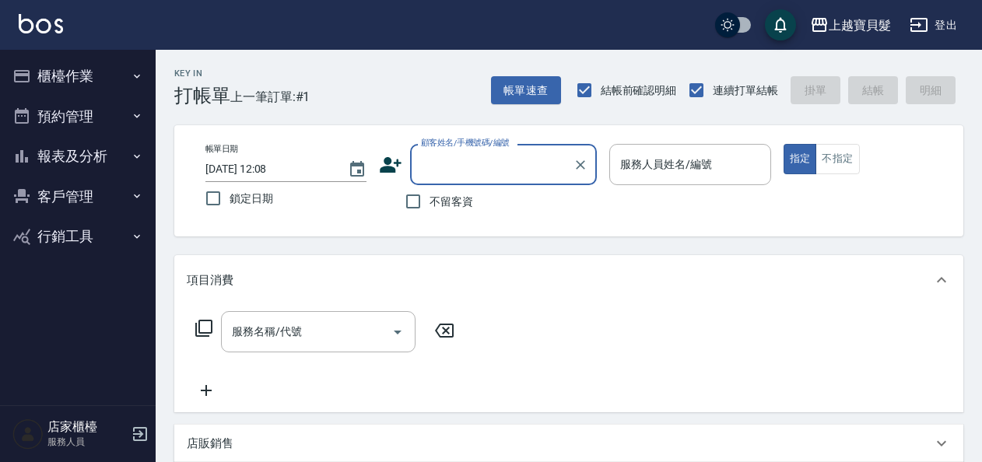
click at [445, 199] on span "不留客資" at bounding box center [451, 202] width 44 height 16
click at [429, 199] on input "不留客資" at bounding box center [413, 201] width 33 height 33
checkbox input "true"
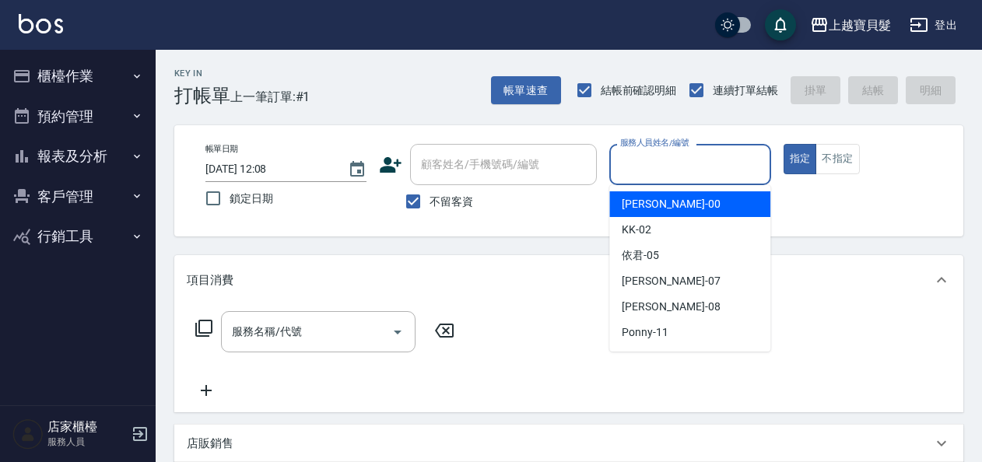
click at [646, 177] on input "服務人員姓名/編號" at bounding box center [689, 164] width 147 height 27
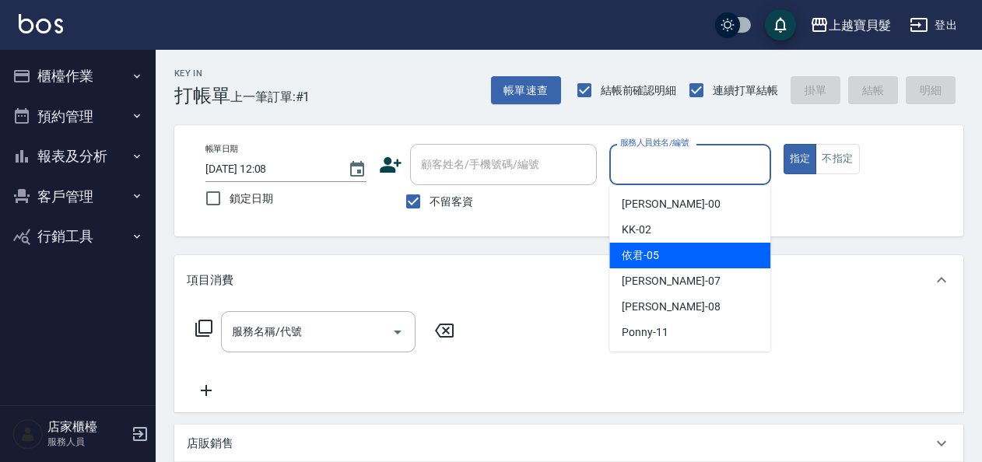
click at [638, 250] on span "依君 -05" at bounding box center [639, 255] width 37 height 16
type input "依君-05"
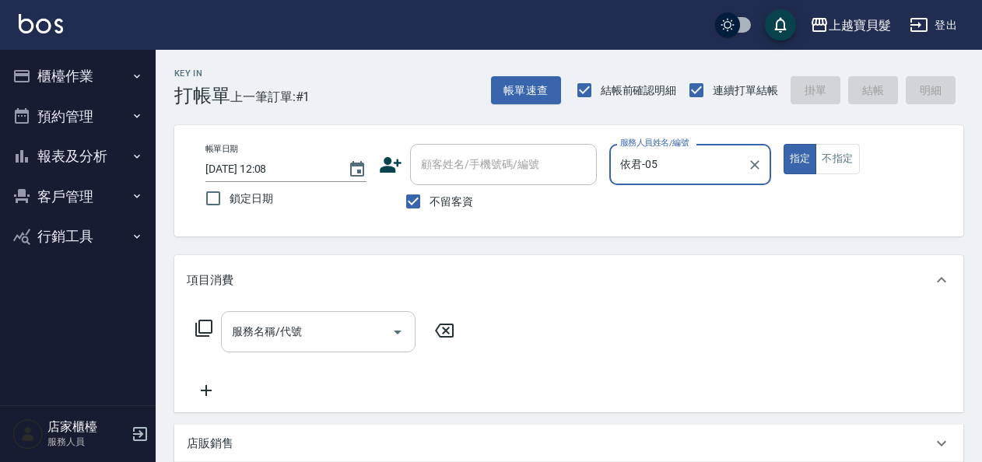
click at [292, 330] on input "服務名稱/代號" at bounding box center [306, 331] width 157 height 27
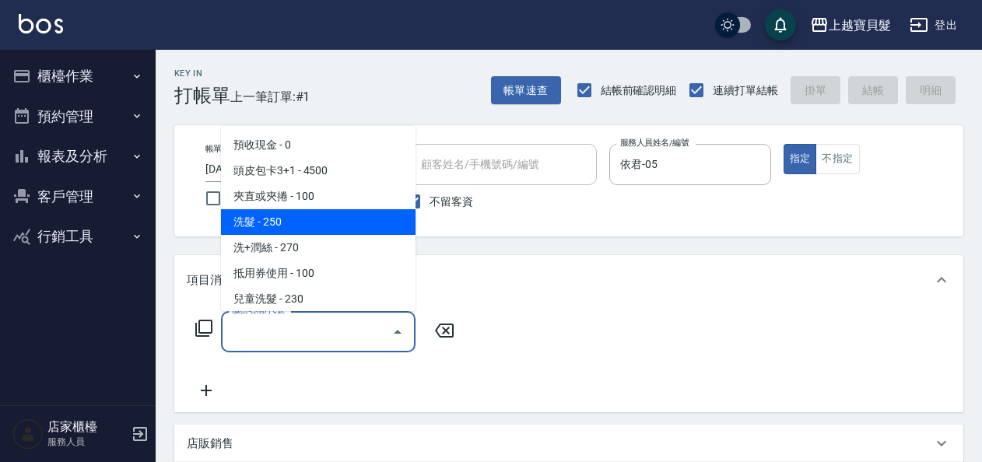
click at [309, 214] on span "洗髮 - 250" at bounding box center [318, 222] width 194 height 26
type input "洗髮(101)"
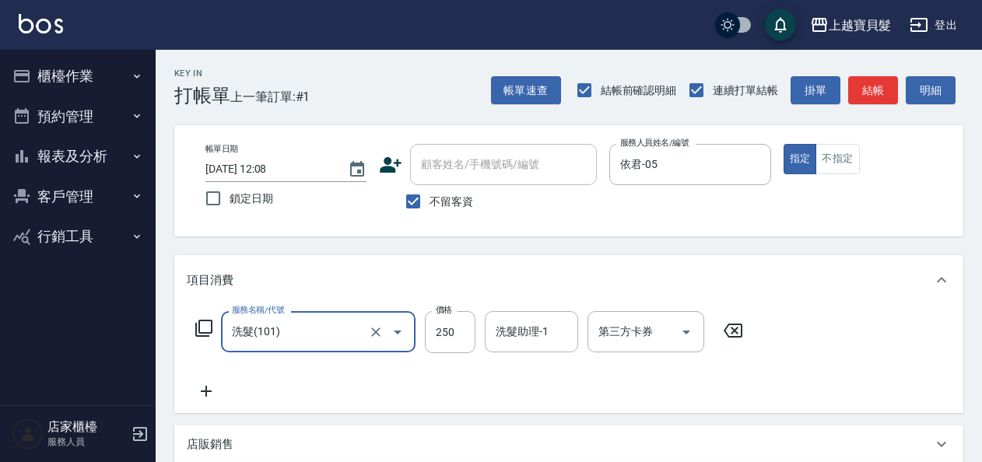
click at [206, 326] on icon at bounding box center [203, 328] width 19 height 19
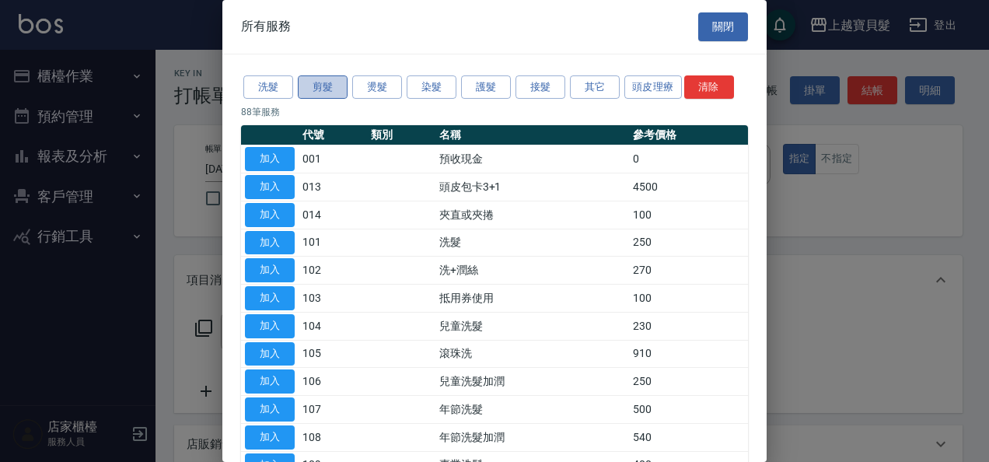
click at [320, 89] on button "剪髮" at bounding box center [323, 87] width 50 height 24
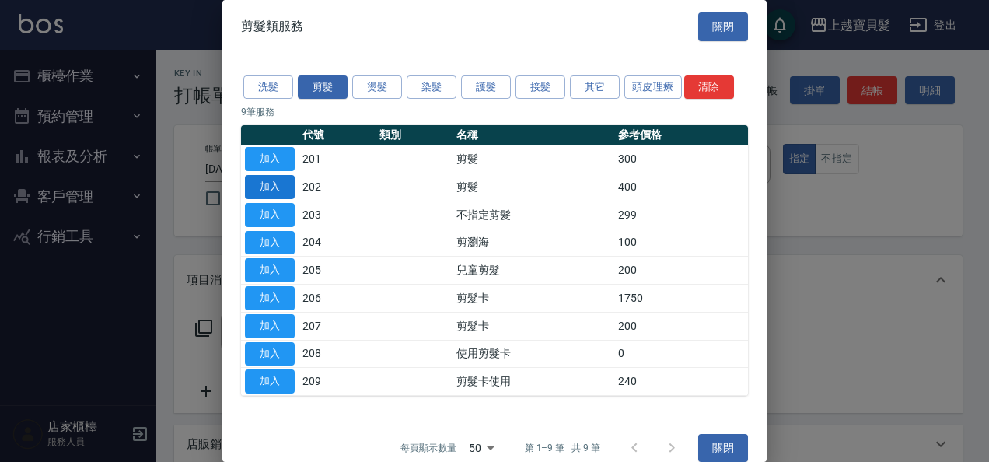
click at [277, 182] on button "加入" at bounding box center [270, 187] width 50 height 24
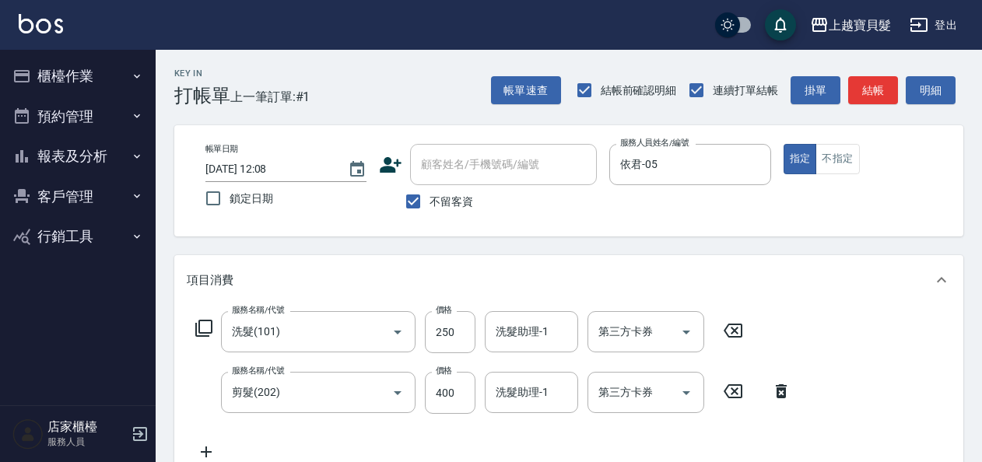
click at [207, 329] on icon at bounding box center [203, 328] width 19 height 19
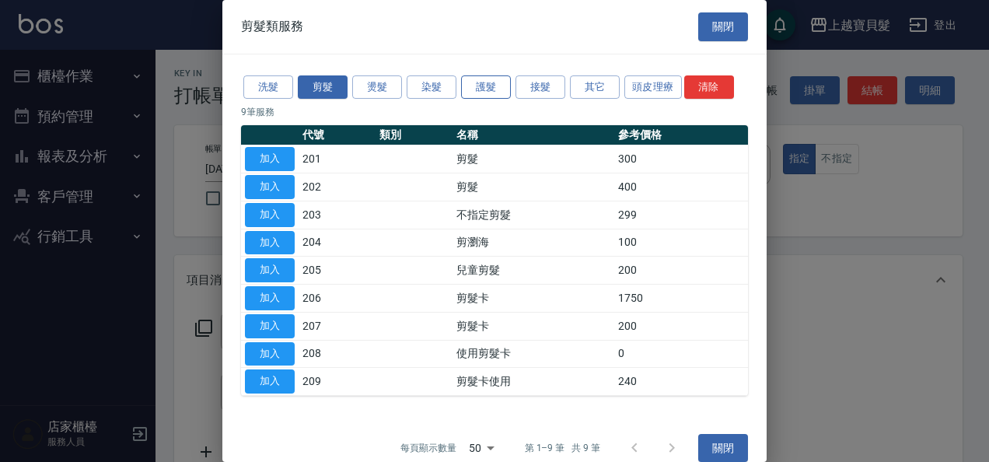
click at [483, 84] on button "護髮" at bounding box center [486, 87] width 50 height 24
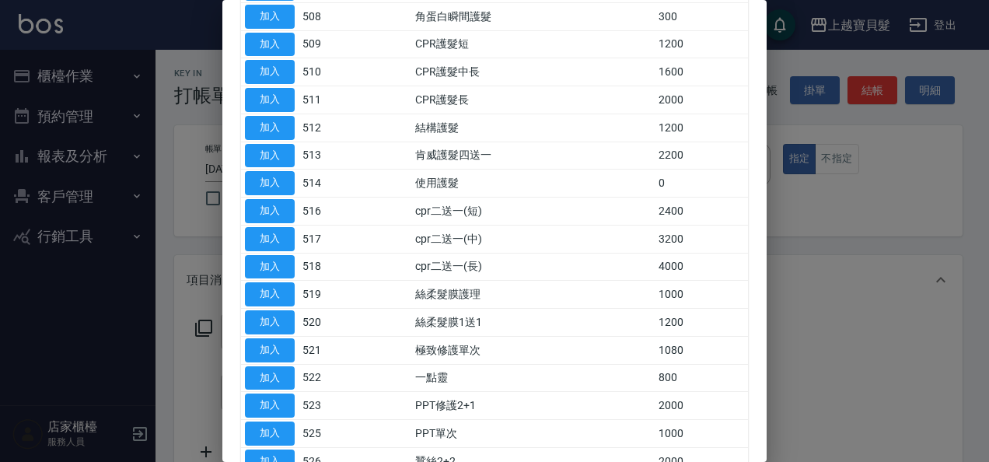
scroll to position [311, 0]
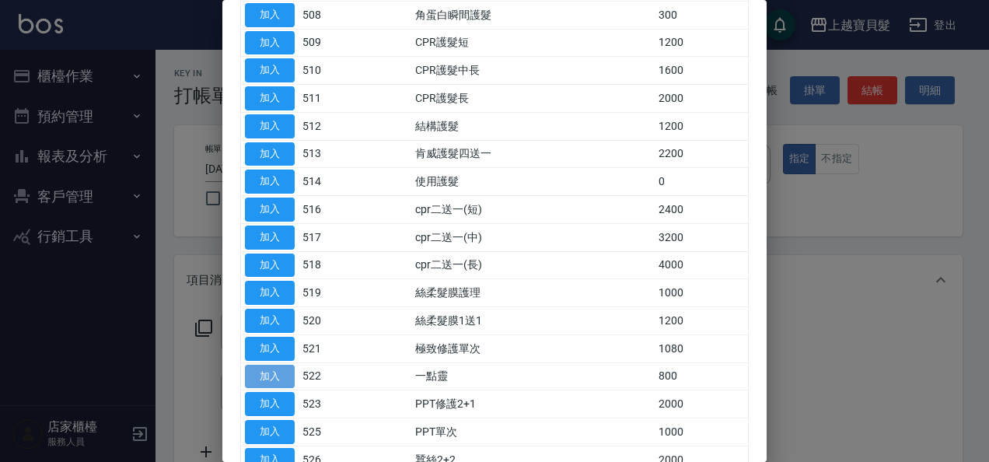
click at [261, 373] on button "加入" at bounding box center [270, 377] width 50 height 24
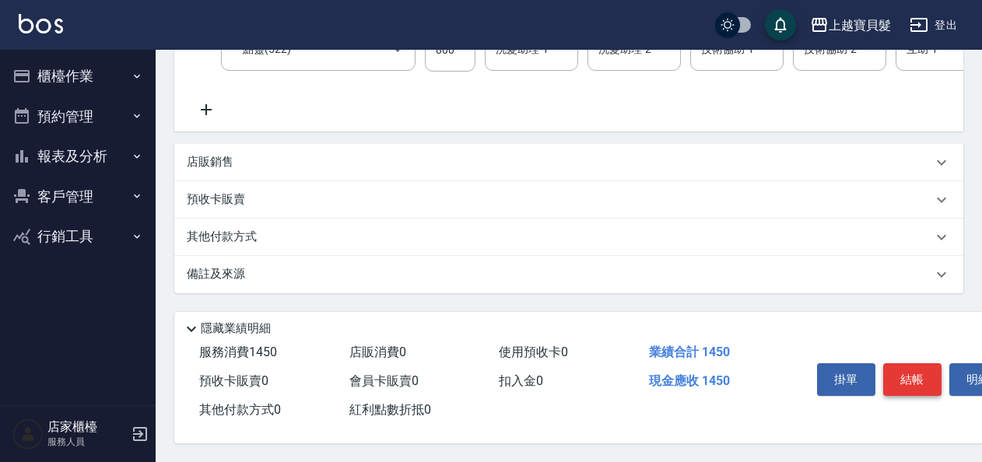
scroll to position [420, 0]
click at [197, 233] on p "其他付款方式" at bounding box center [226, 237] width 78 height 17
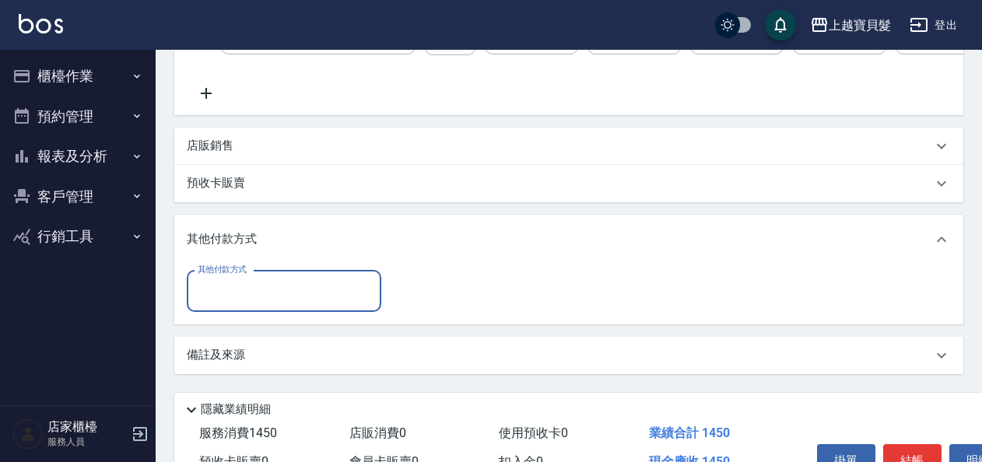
scroll to position [0, 0]
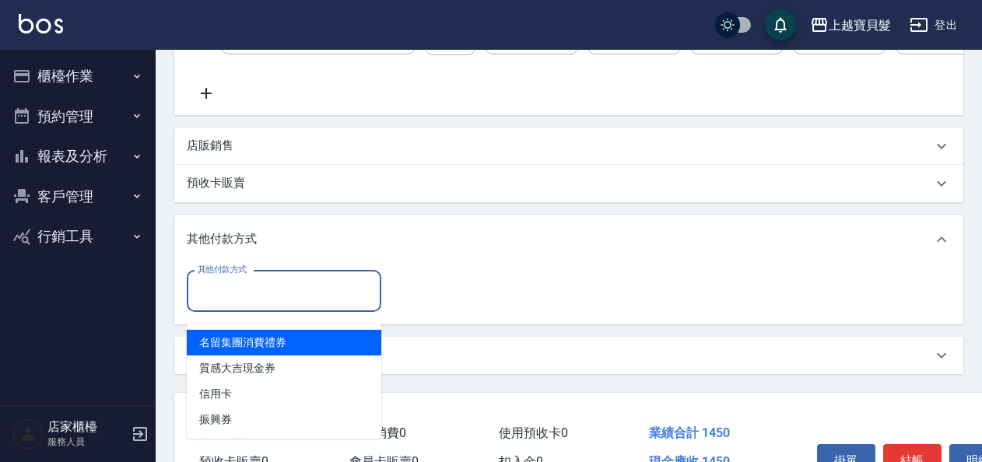
click at [212, 305] on input "其他付款方式" at bounding box center [284, 291] width 180 height 27
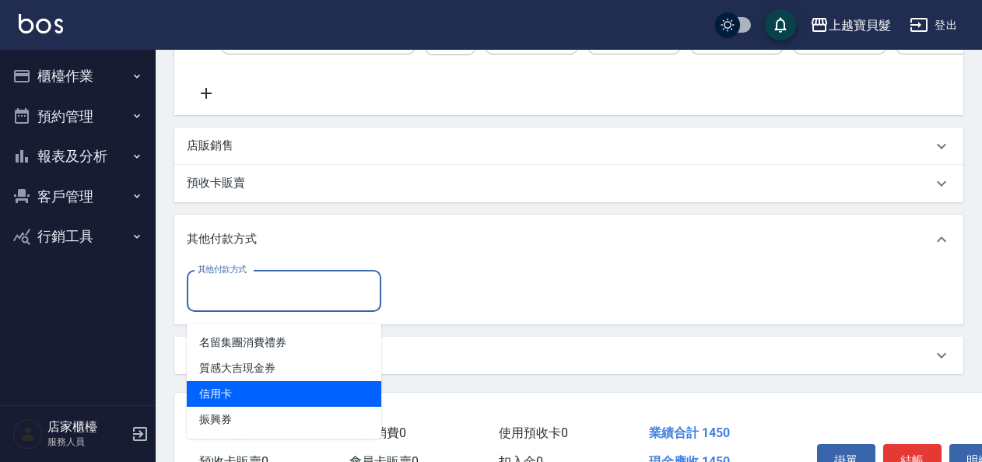
click at [240, 390] on span "信用卡" at bounding box center [284, 394] width 194 height 26
type input "信用卡"
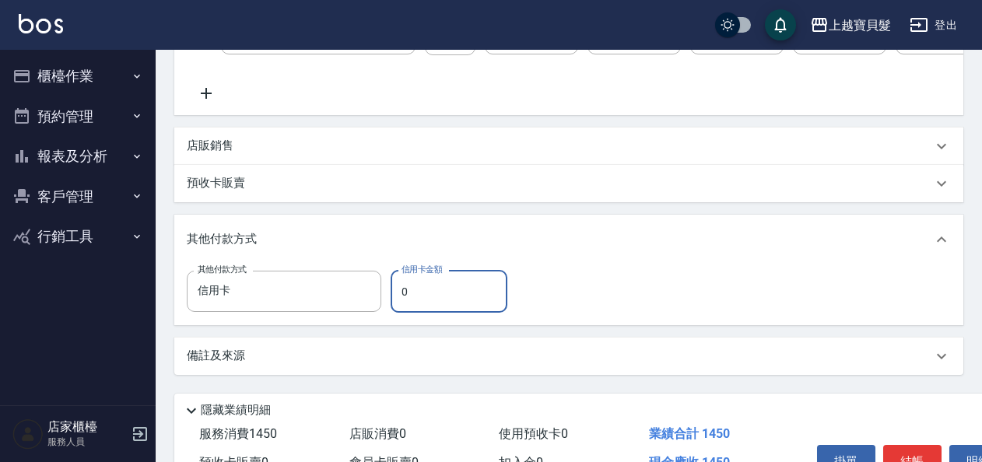
drag, startPoint x: 422, startPoint y: 312, endPoint x: 399, endPoint y: 319, distance: 24.4
click at [399, 313] on input "0" at bounding box center [448, 292] width 117 height 42
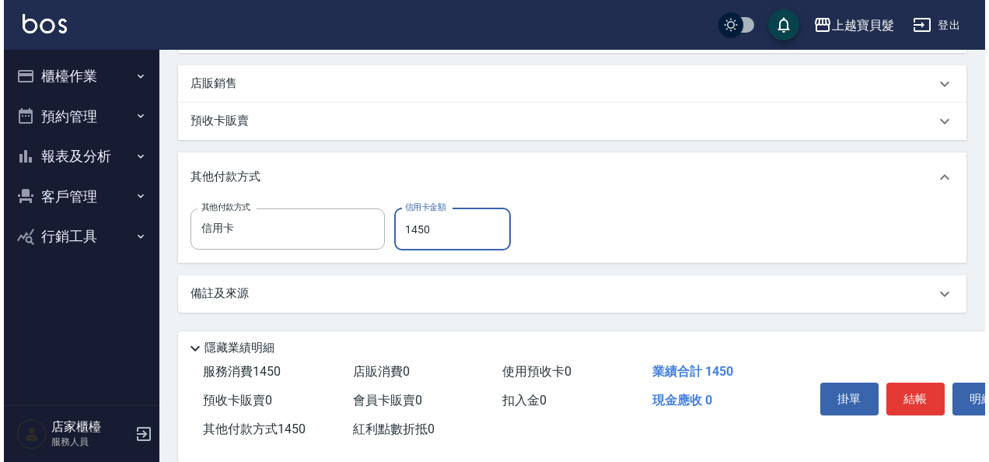
scroll to position [518, 0]
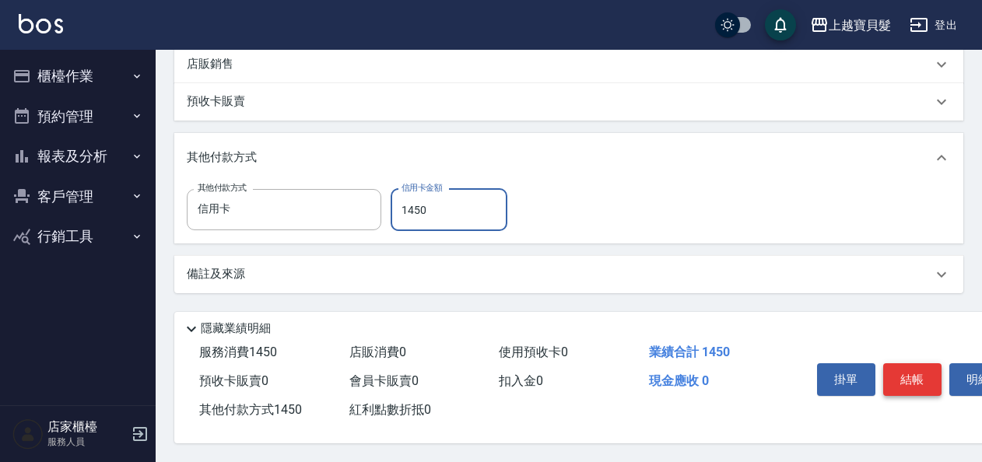
type input "1450"
click at [912, 381] on button "結帳" at bounding box center [912, 379] width 58 height 33
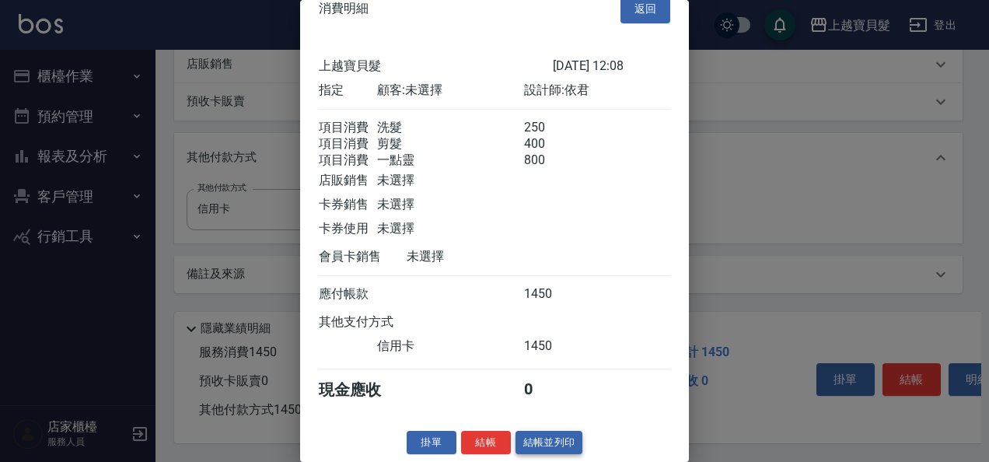
scroll to position [40, 0]
click at [555, 442] on button "結帳並列印" at bounding box center [550, 443] width 68 height 24
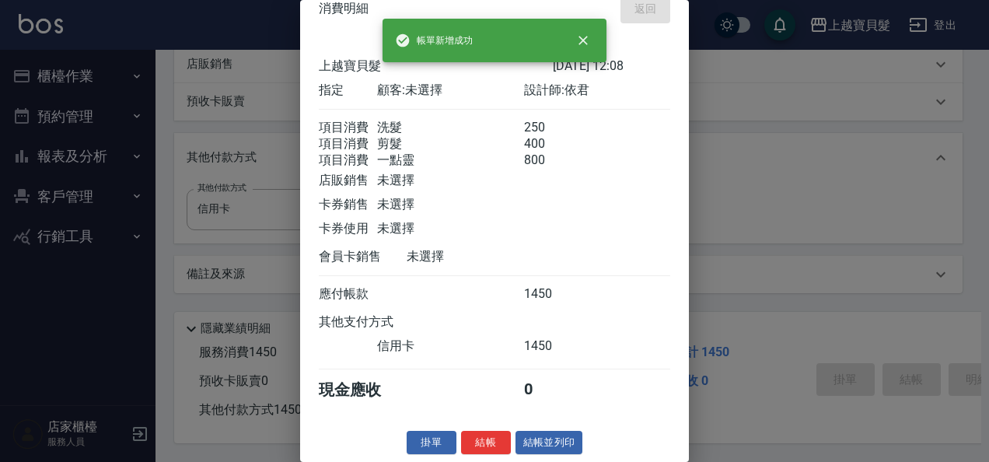
type input "[DATE] 15:10"
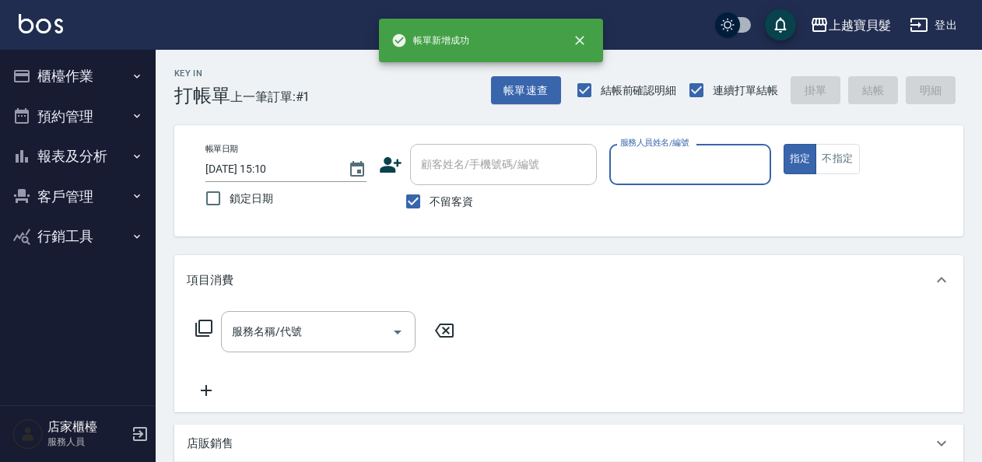
scroll to position [0, 0]
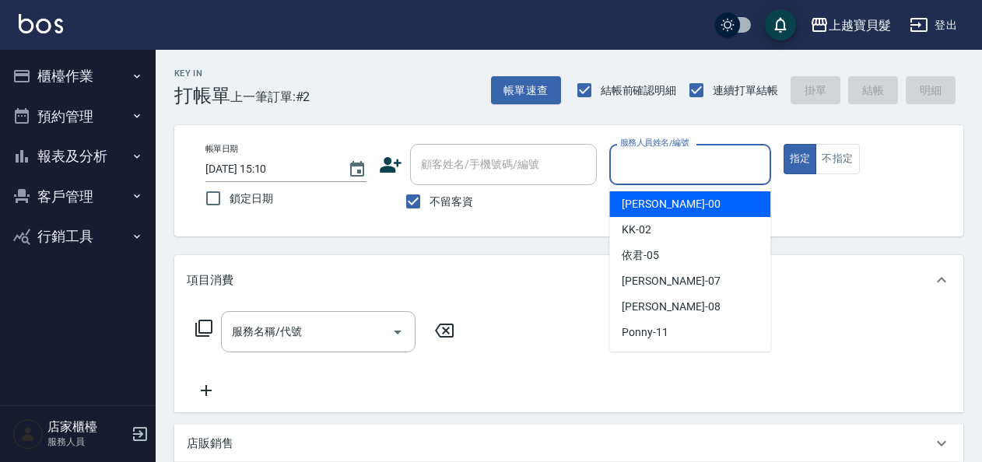
click at [723, 170] on input "服務人員姓名/編號" at bounding box center [689, 164] width 147 height 27
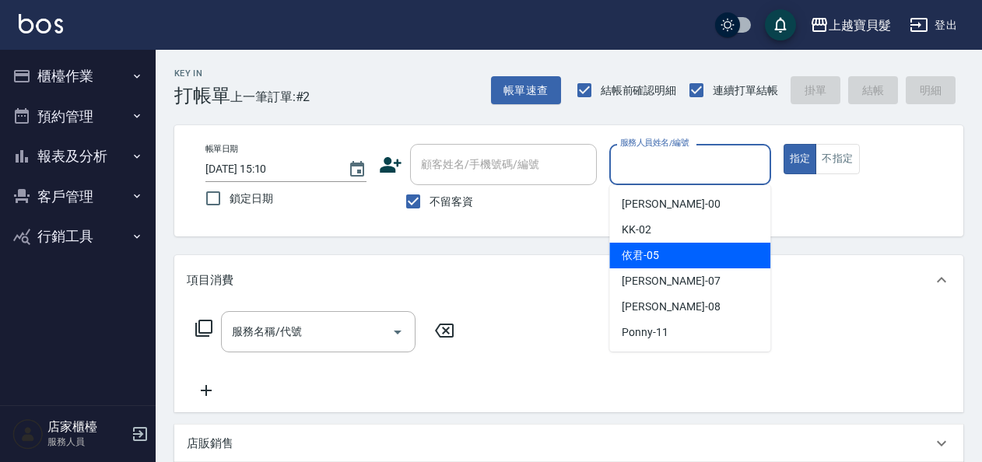
click at [711, 250] on div "依君 -05" at bounding box center [689, 256] width 161 height 26
type input "依君-05"
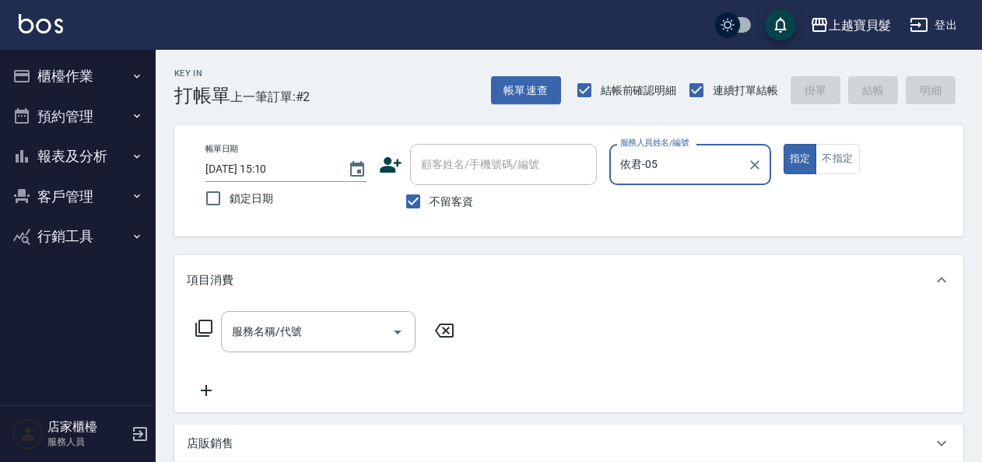
click at [203, 323] on icon at bounding box center [203, 328] width 19 height 19
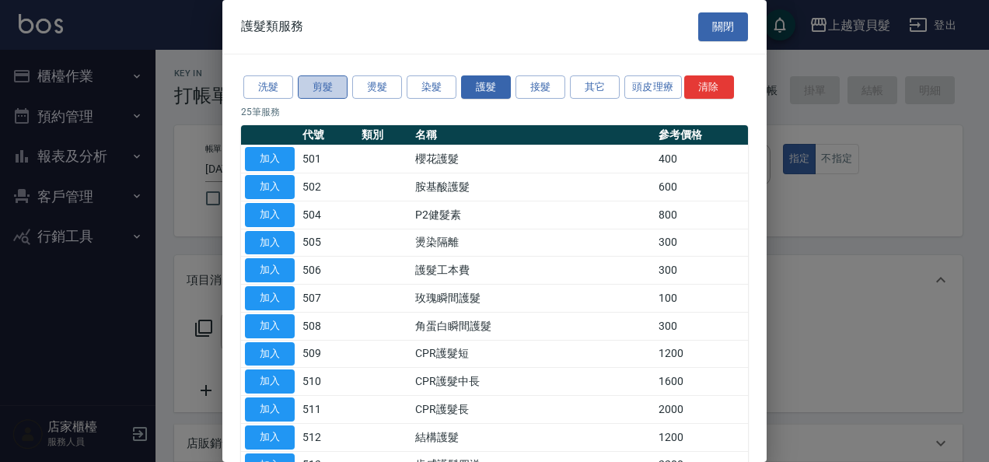
click at [324, 88] on button "剪髮" at bounding box center [323, 87] width 50 height 24
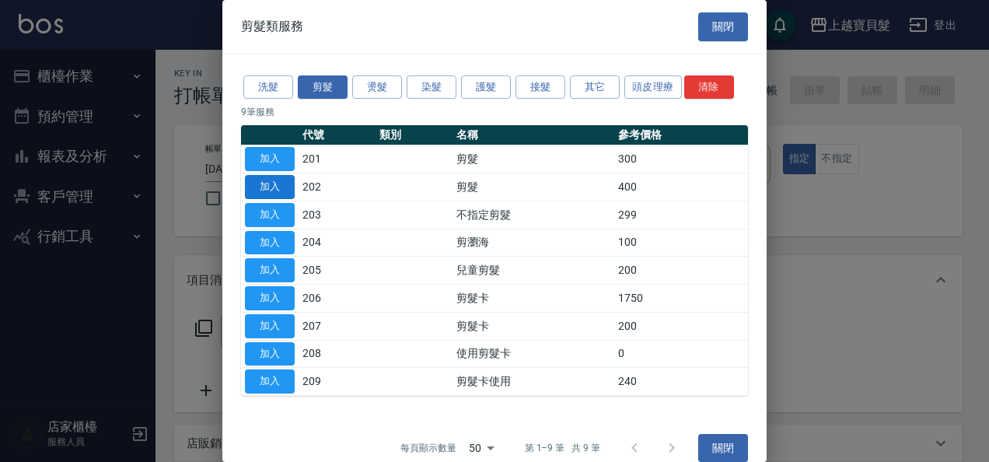
click at [285, 184] on button "加入" at bounding box center [270, 187] width 50 height 24
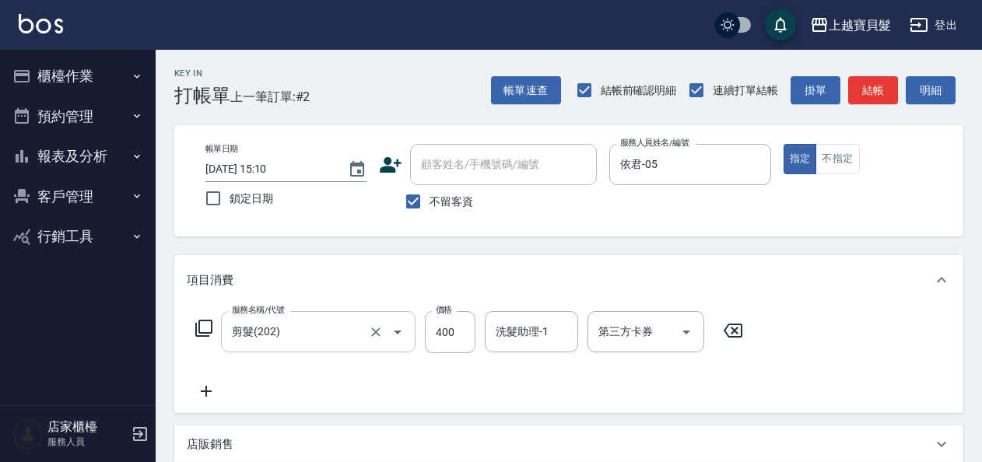
click at [398, 332] on icon "Open" at bounding box center [398, 333] width 8 height 4
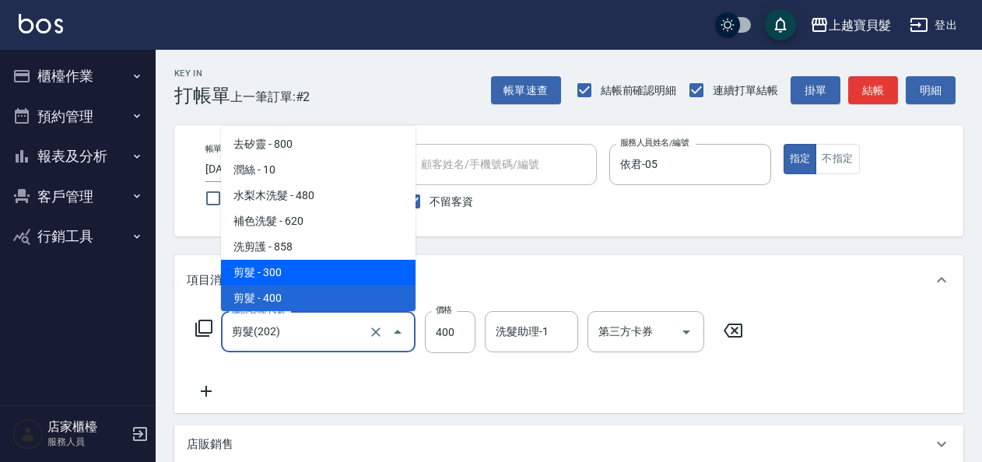
scroll to position [592, 0]
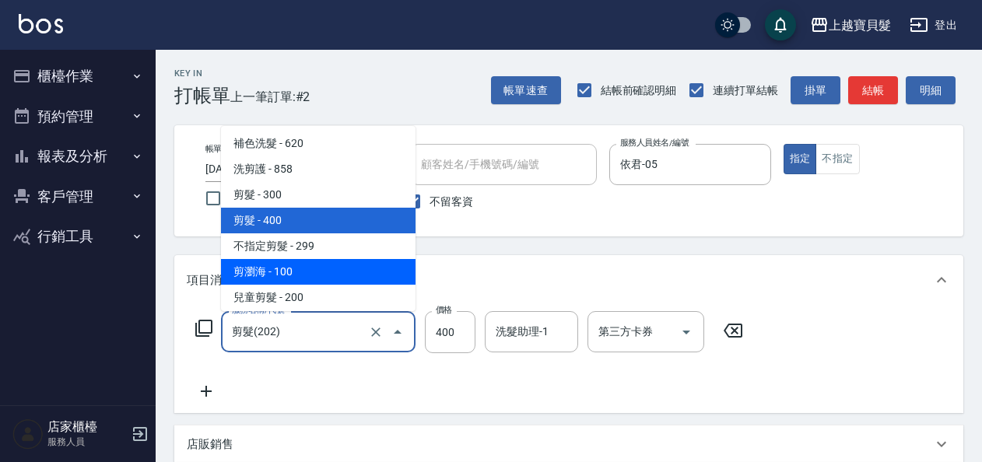
click at [324, 266] on span "剪瀏海 - 100" at bounding box center [318, 272] width 194 height 26
type input "剪瀏海(204)"
type input "100"
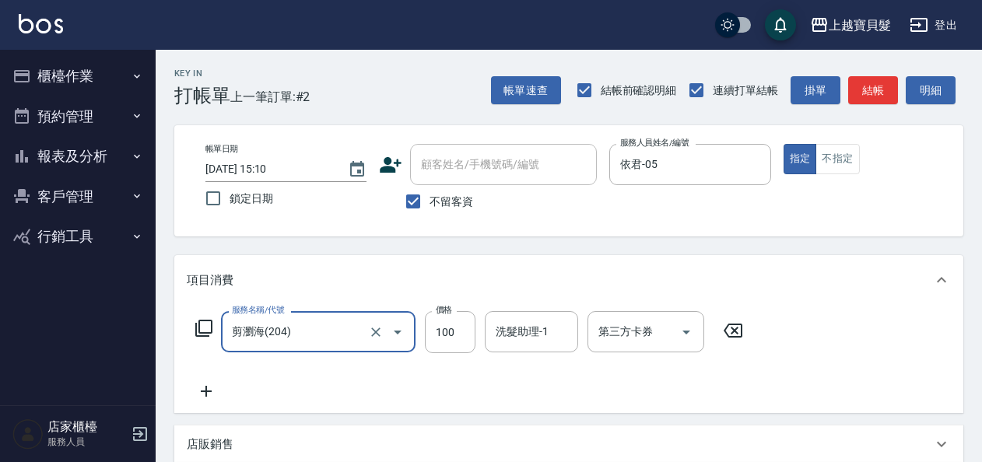
click at [207, 332] on icon at bounding box center [203, 328] width 17 height 17
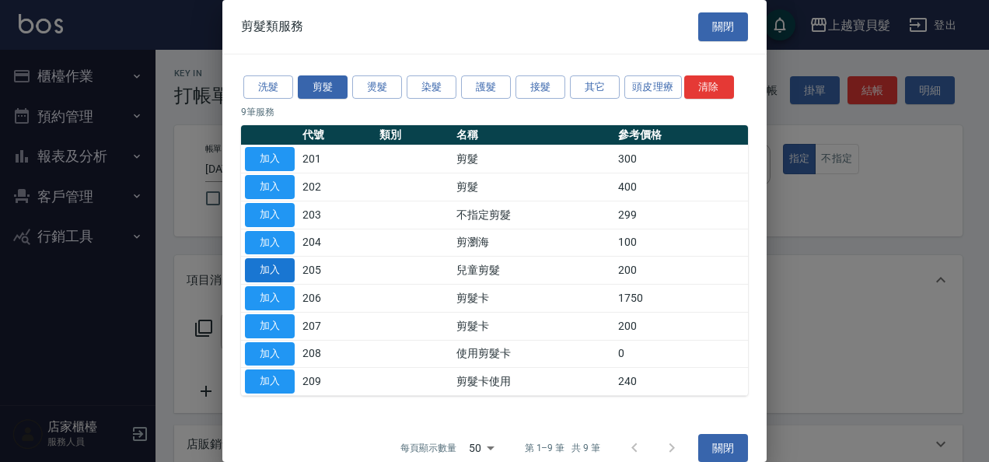
click at [275, 271] on button "加入" at bounding box center [270, 270] width 50 height 24
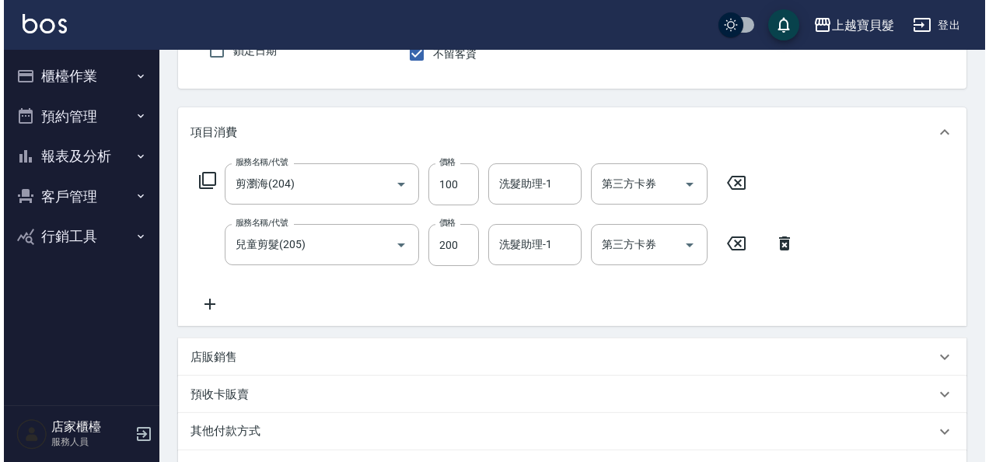
scroll to position [311, 0]
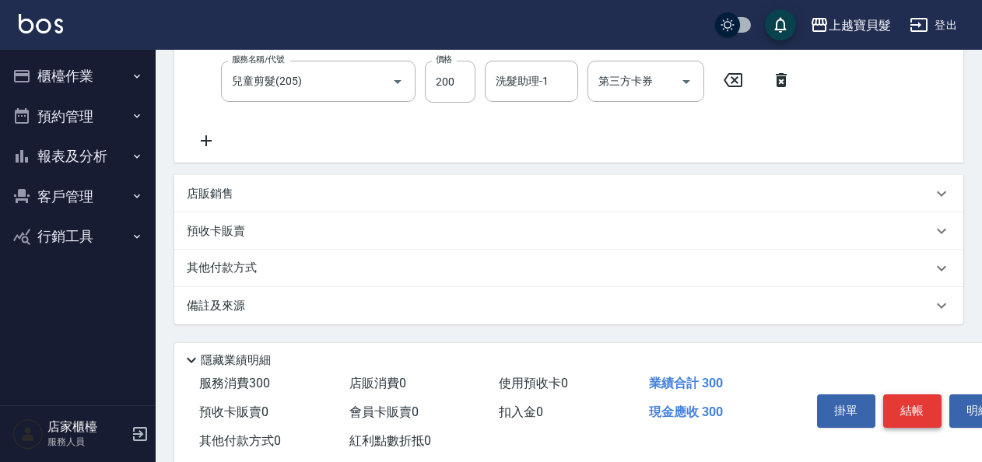
click at [913, 417] on button "結帳" at bounding box center [912, 410] width 58 height 33
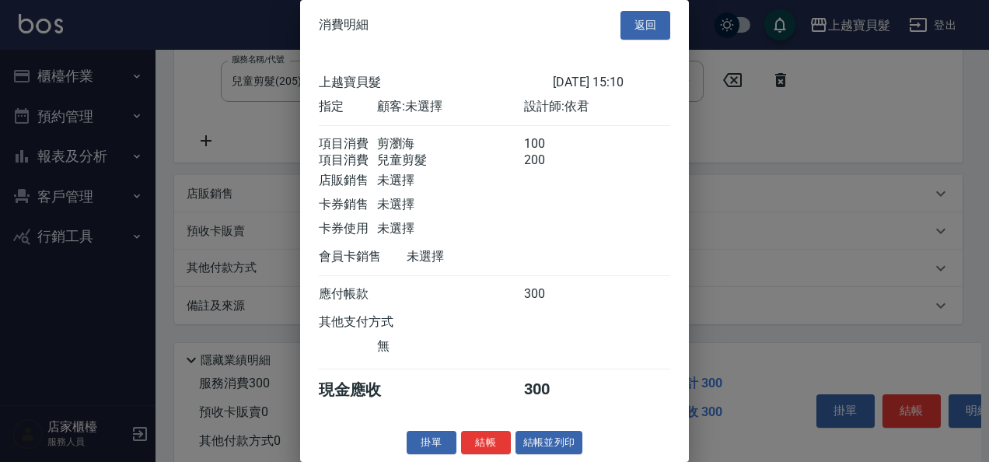
scroll to position [22, 0]
click at [568, 440] on button "結帳並列印" at bounding box center [550, 443] width 68 height 24
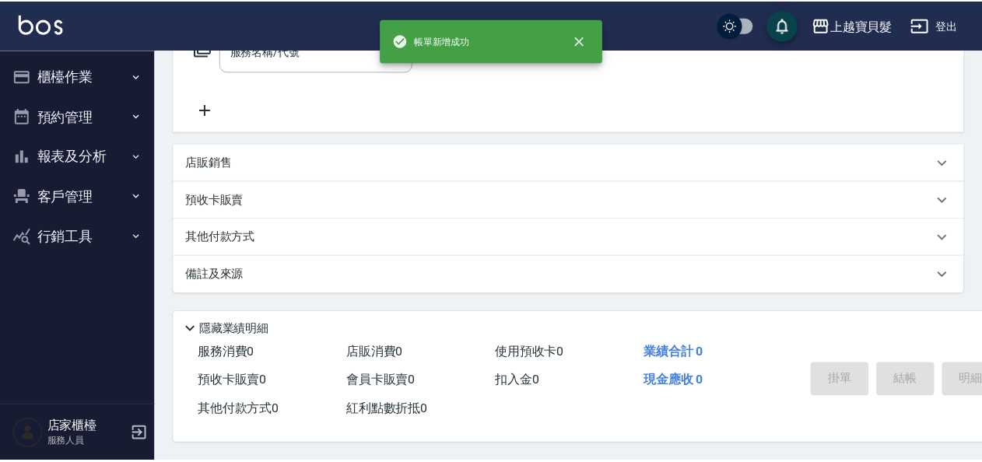
scroll to position [0, 0]
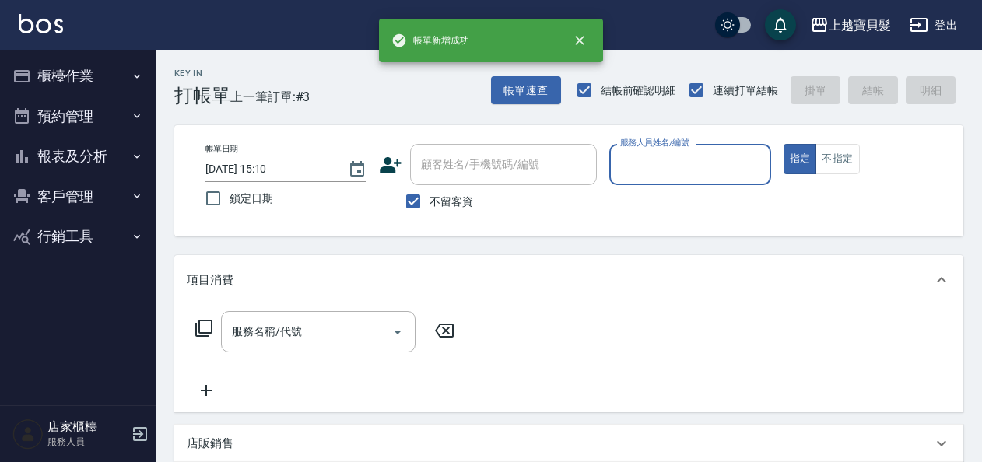
click at [705, 170] on input "服務人員姓名/編號" at bounding box center [689, 164] width 147 height 27
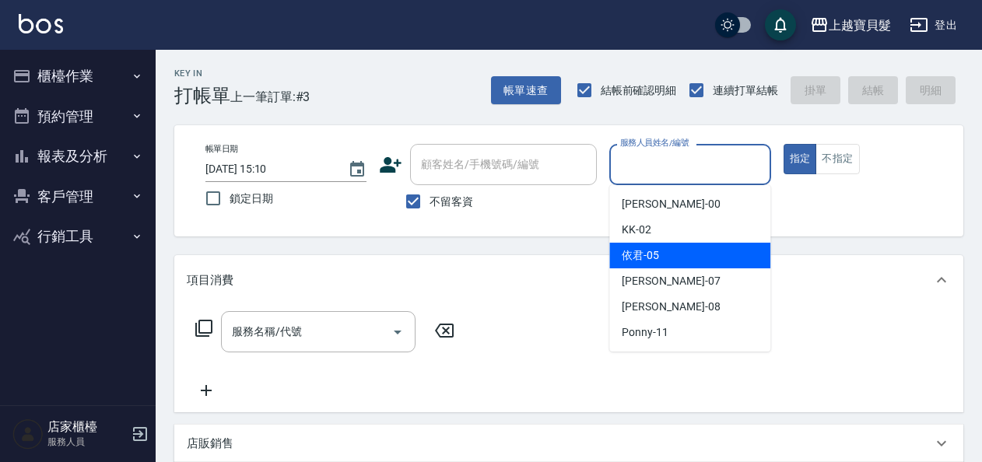
click at [705, 251] on div "依君 -05" at bounding box center [689, 256] width 161 height 26
type input "依君-05"
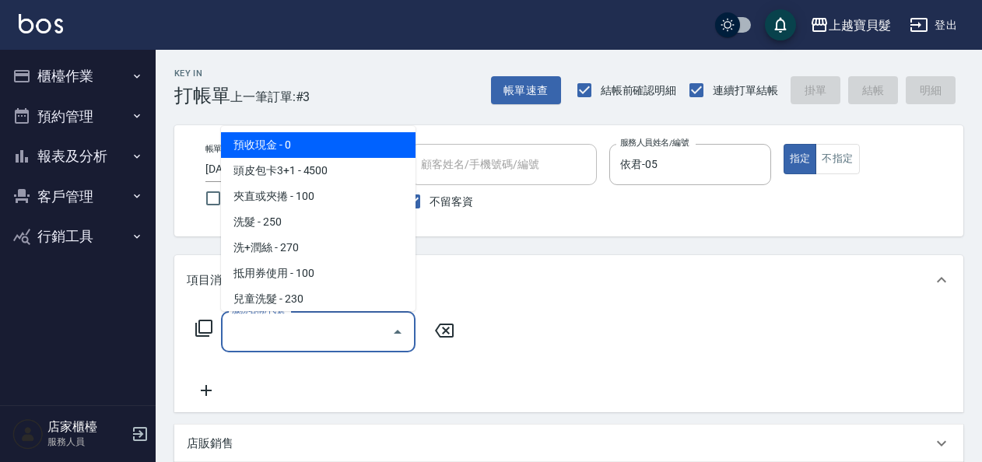
drag, startPoint x: 310, startPoint y: 336, endPoint x: 278, endPoint y: 224, distance: 116.7
click at [310, 337] on input "服務名稱/代號" at bounding box center [306, 331] width 157 height 27
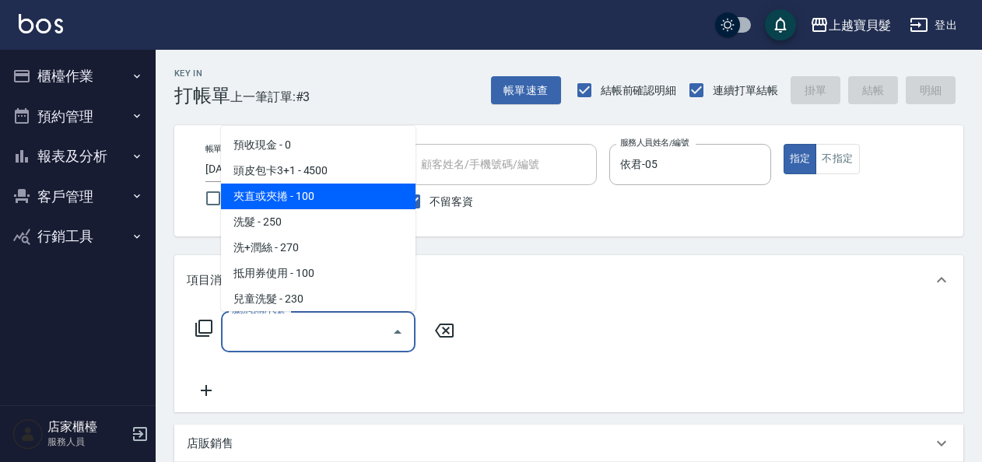
click at [285, 205] on span "夾直或夾捲 - 100" at bounding box center [318, 197] width 194 height 26
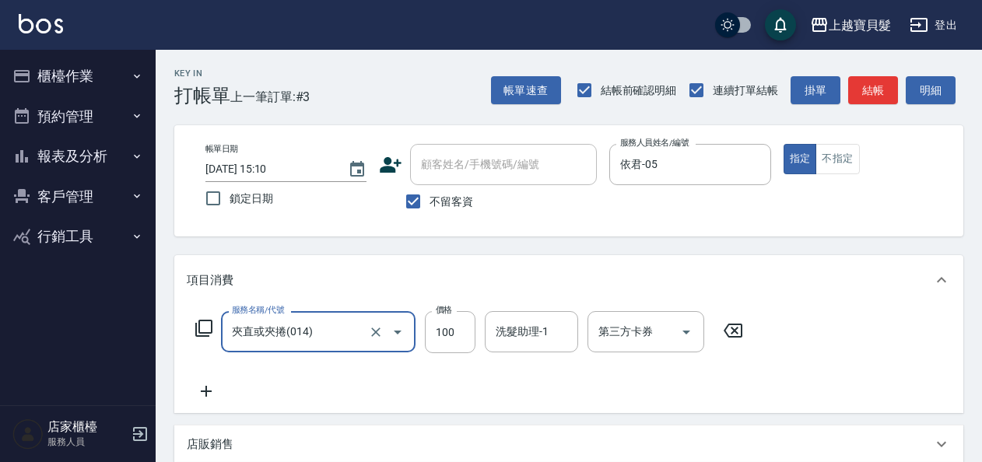
click at [286, 328] on input "夾直或夾捲(014)" at bounding box center [296, 331] width 137 height 27
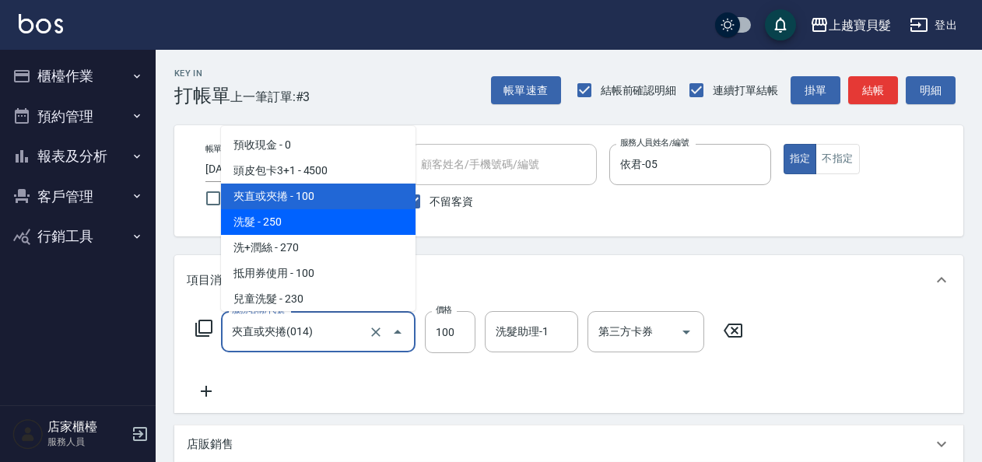
click at [289, 233] on span "洗髮 - 250" at bounding box center [318, 222] width 194 height 26
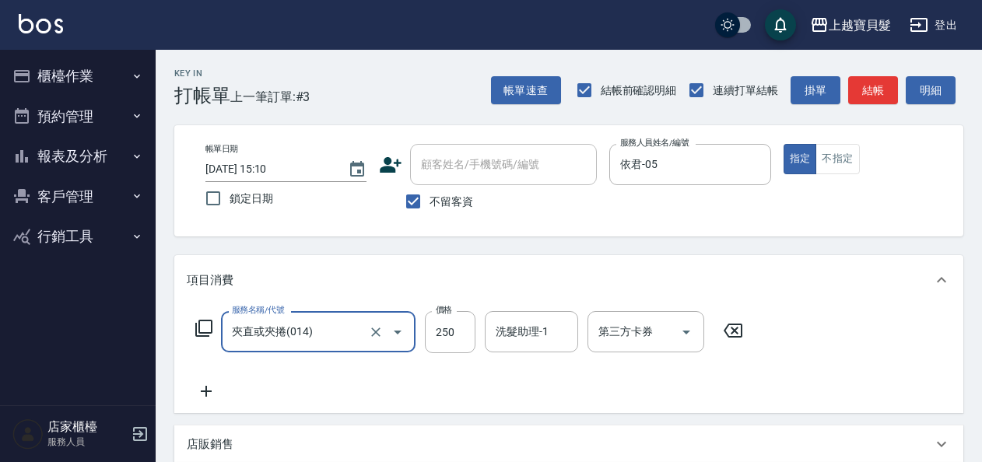
type input "洗髮(101)"
type input "250"
click at [205, 320] on icon at bounding box center [203, 328] width 17 height 17
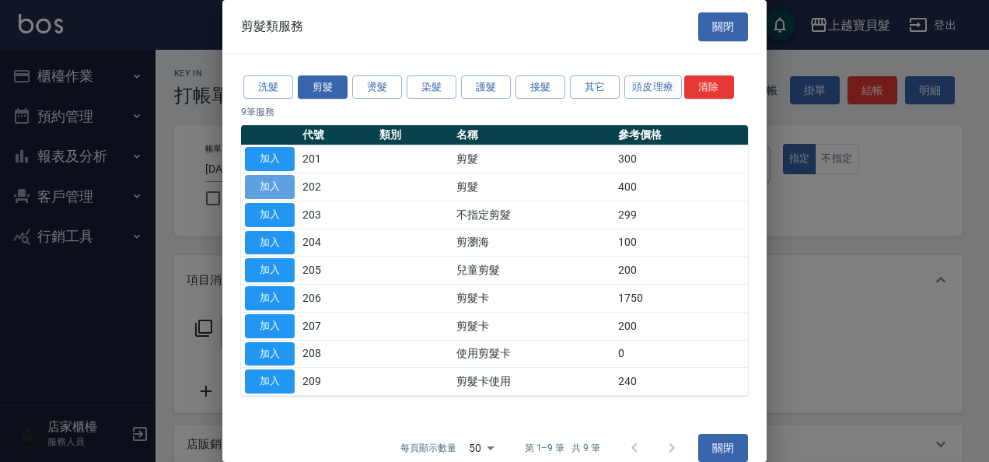
click at [286, 185] on button "加入" at bounding box center [270, 187] width 50 height 24
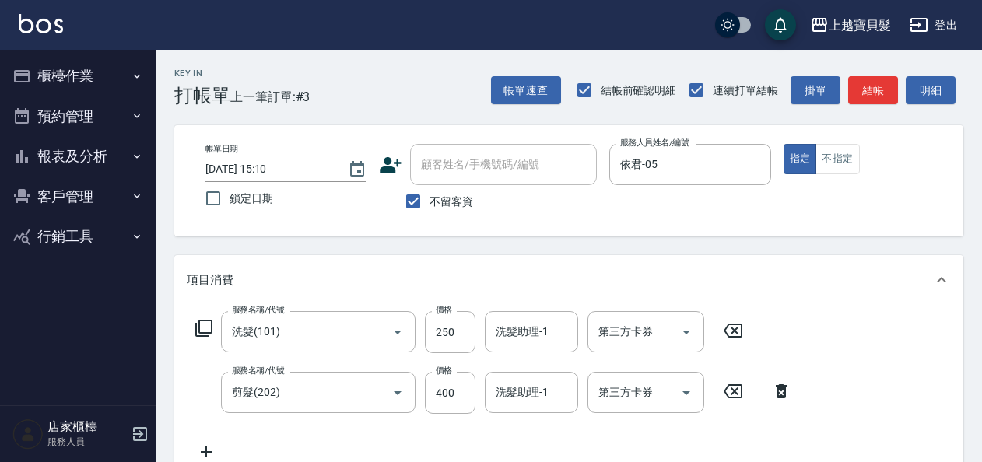
click at [901, 101] on div "帳單速查 結帳前確認明細 連續打單結帳 掛單 結帳 明細" at bounding box center [727, 90] width 472 height 33
click at [887, 94] on button "結帳" at bounding box center [873, 90] width 50 height 29
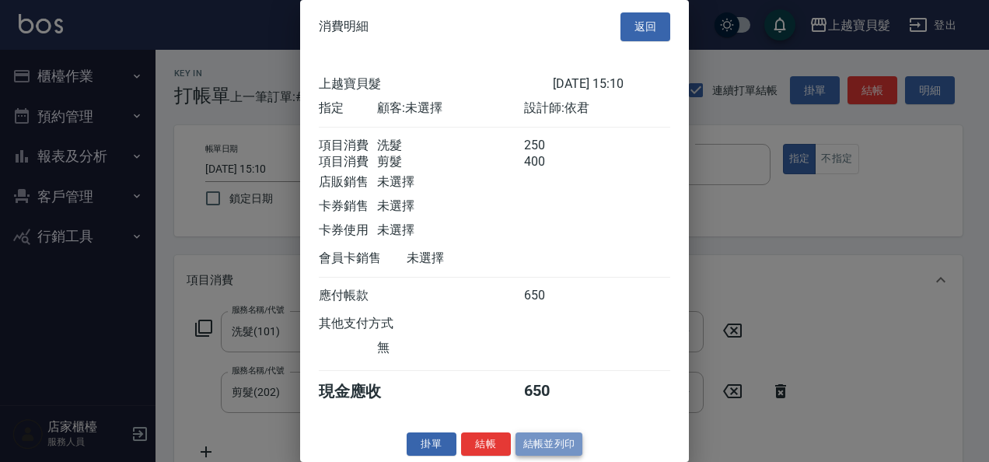
click at [569, 456] on button "結帳並列印" at bounding box center [550, 444] width 68 height 24
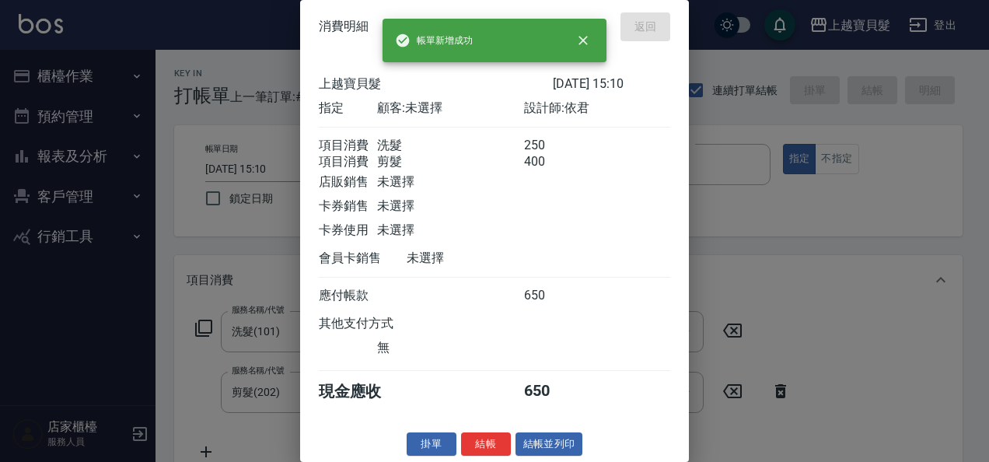
type input "[DATE] 15:11"
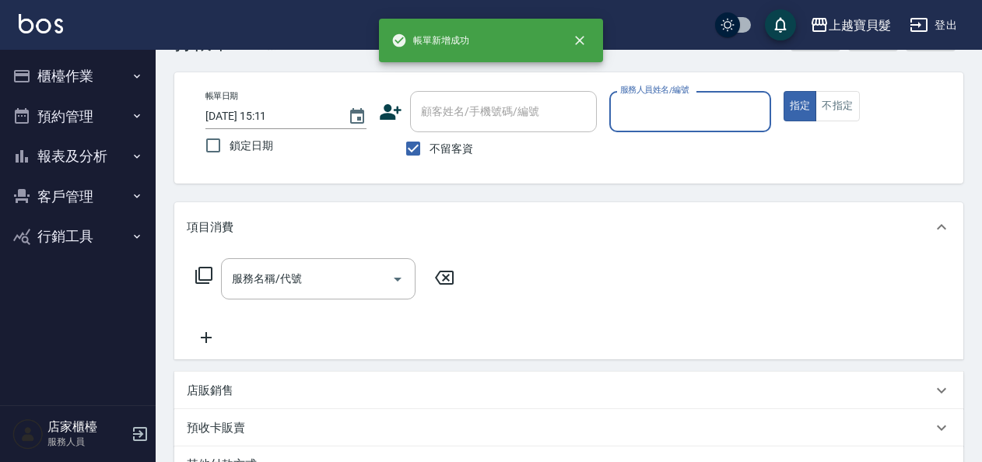
scroll to position [78, 0]
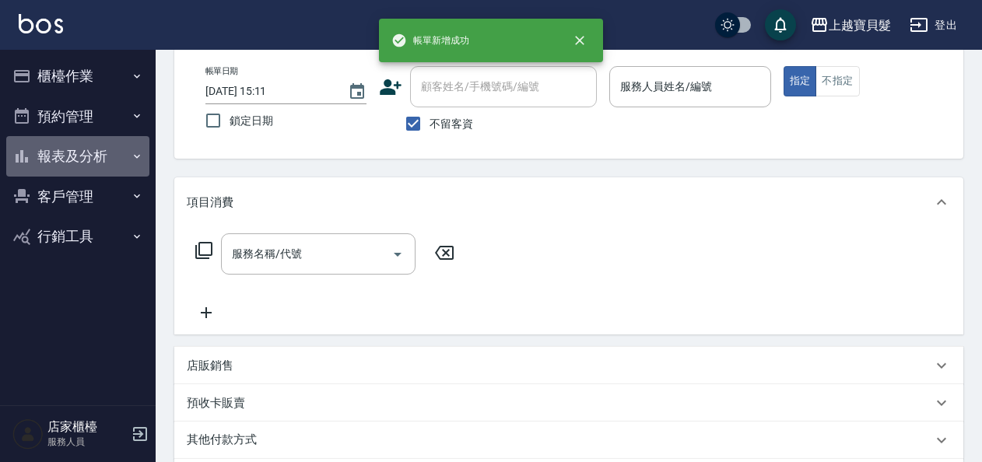
click at [91, 166] on button "報表及分析" at bounding box center [77, 156] width 143 height 40
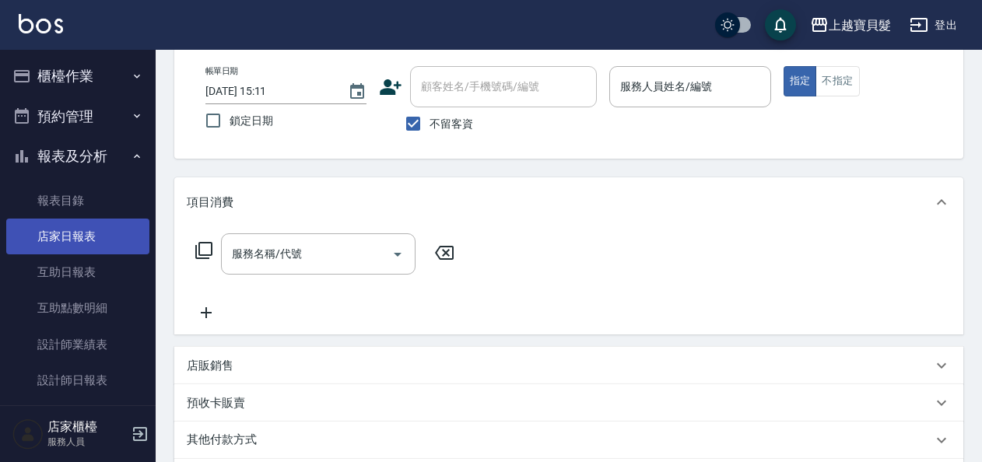
click at [106, 248] on link "店家日報表" at bounding box center [77, 237] width 143 height 36
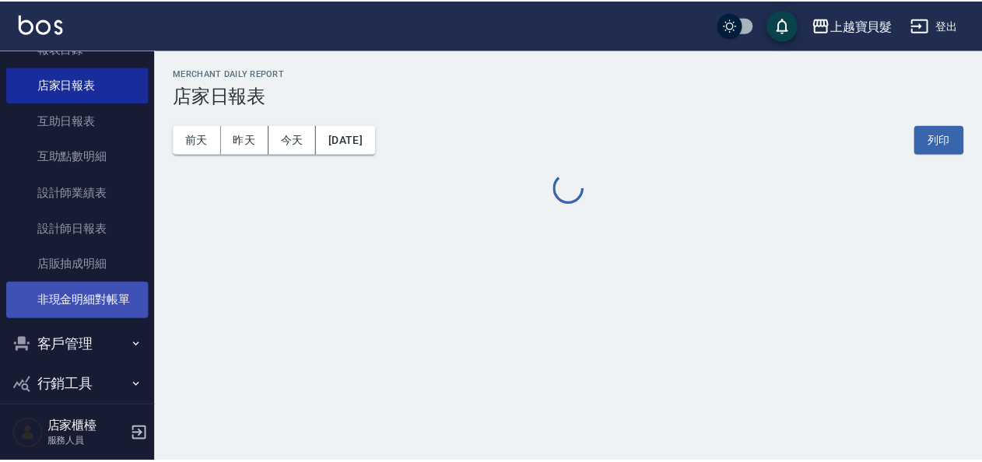
scroll to position [156, 0]
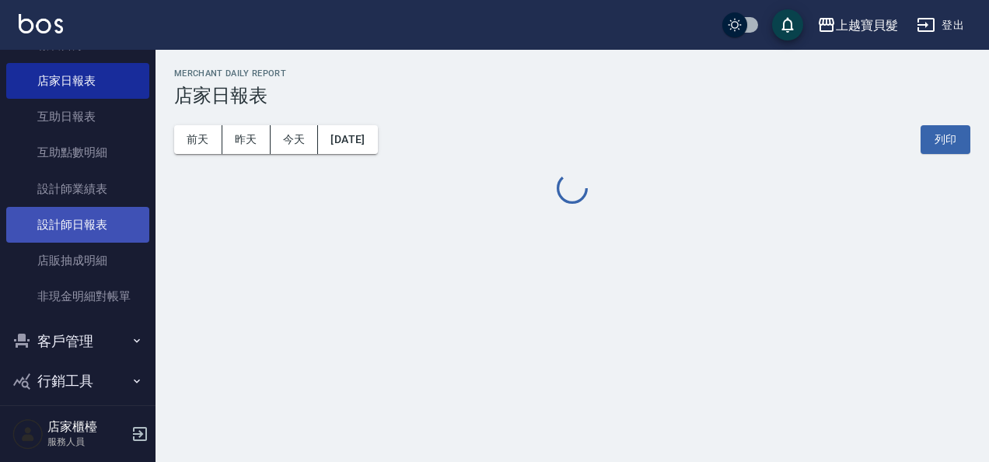
click at [83, 232] on link "設計師日報表" at bounding box center [77, 225] width 143 height 36
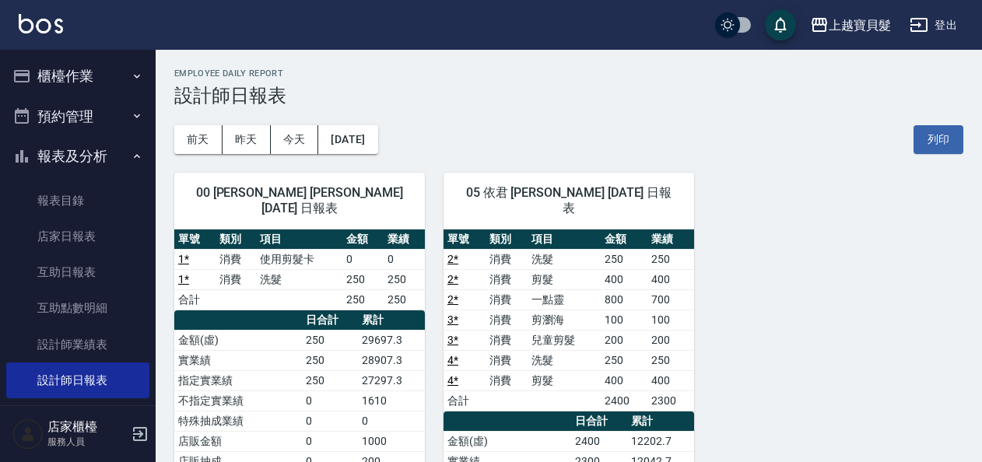
click at [76, 89] on button "櫃檯作業" at bounding box center [77, 76] width 143 height 40
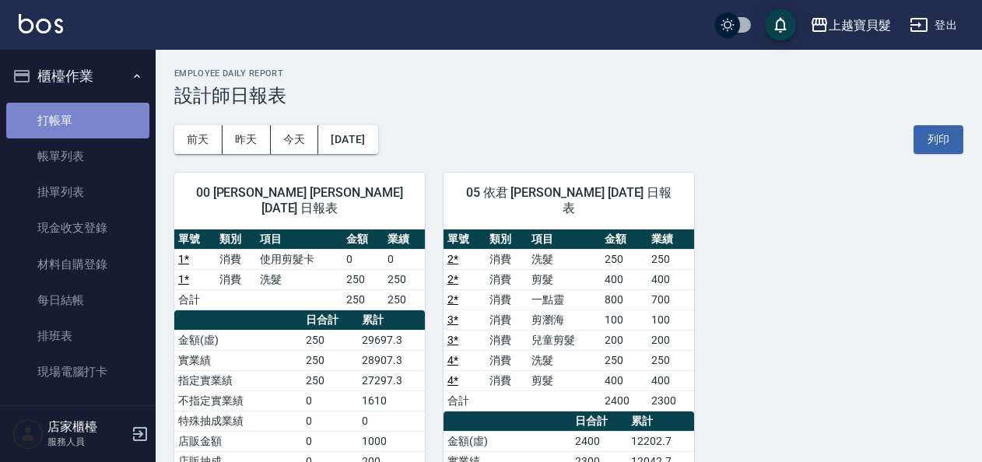
click at [79, 129] on link "打帳單" at bounding box center [77, 121] width 143 height 36
